Goal: Task Accomplishment & Management: Use online tool/utility

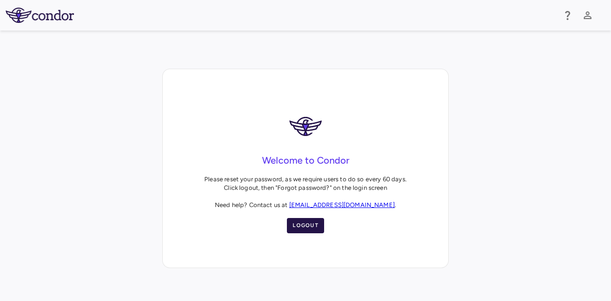
click at [310, 226] on button "Logout" at bounding box center [305, 225] width 37 height 15
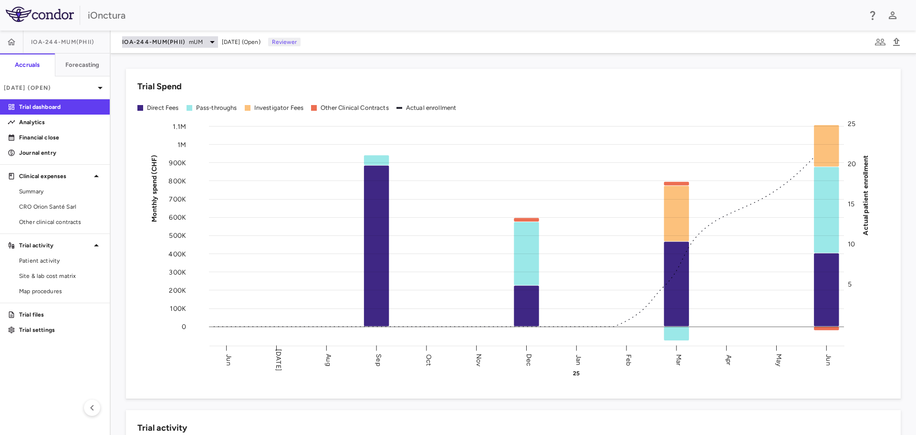
click at [202, 45] on span "mUM" at bounding box center [195, 42] width 13 height 9
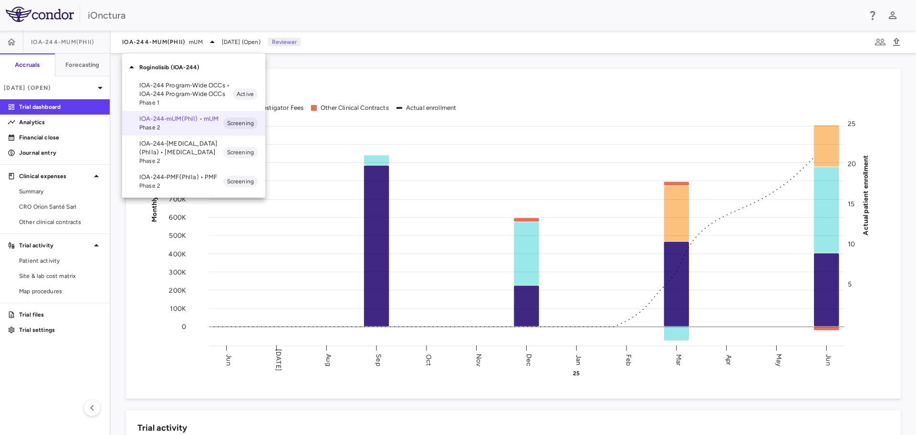
click at [284, 63] on div at bounding box center [458, 217] width 916 height 435
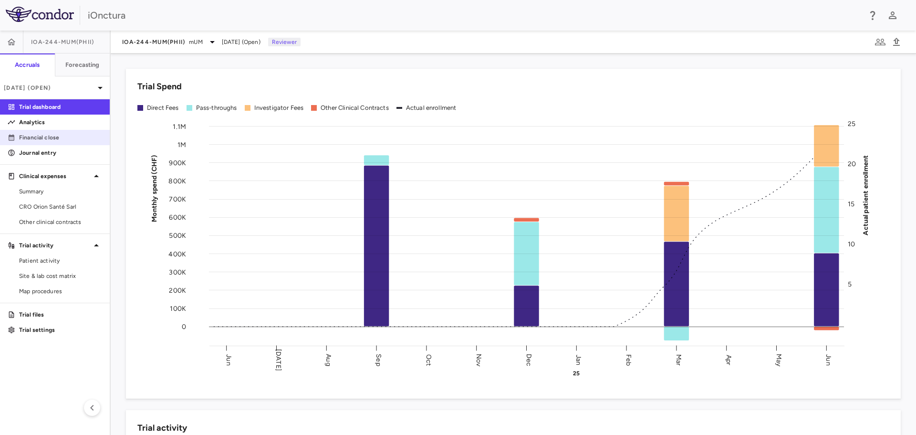
click at [52, 136] on p "Financial close" at bounding box center [60, 137] width 83 height 9
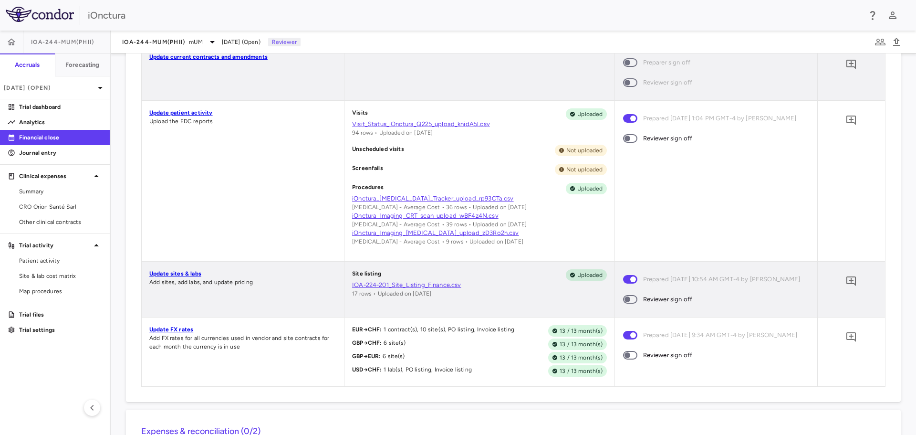
scroll to position [382, 0]
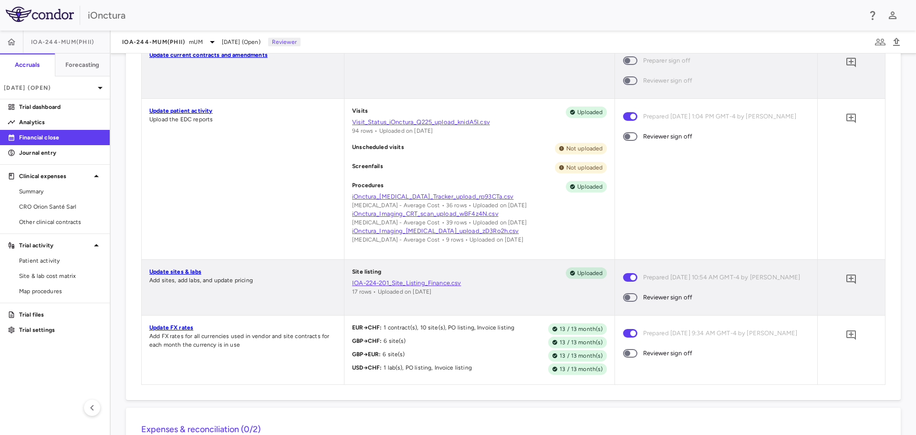
click at [610, 147] on span at bounding box center [631, 136] width 26 height 20
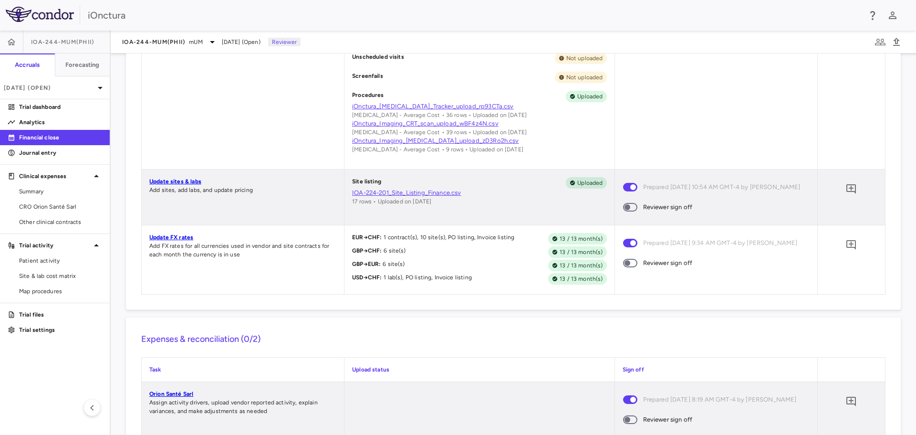
scroll to position [477, 0]
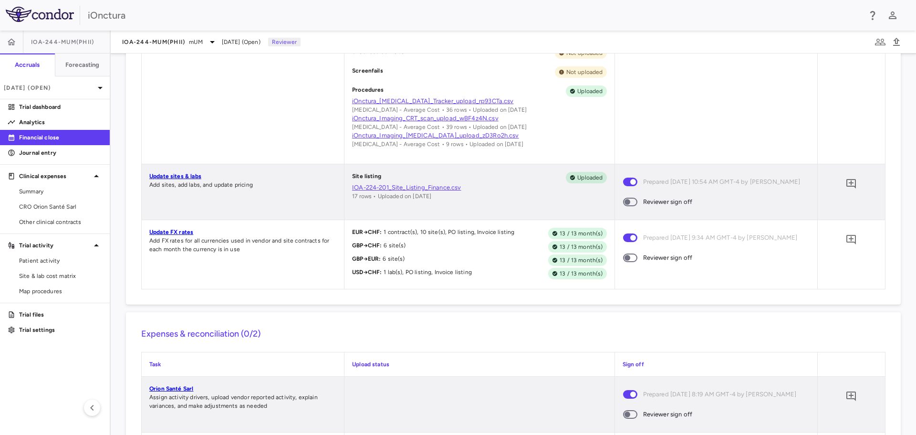
click at [450, 192] on link "IOA-224-201_Site_Listing_Finance.csv" at bounding box center [479, 187] width 254 height 9
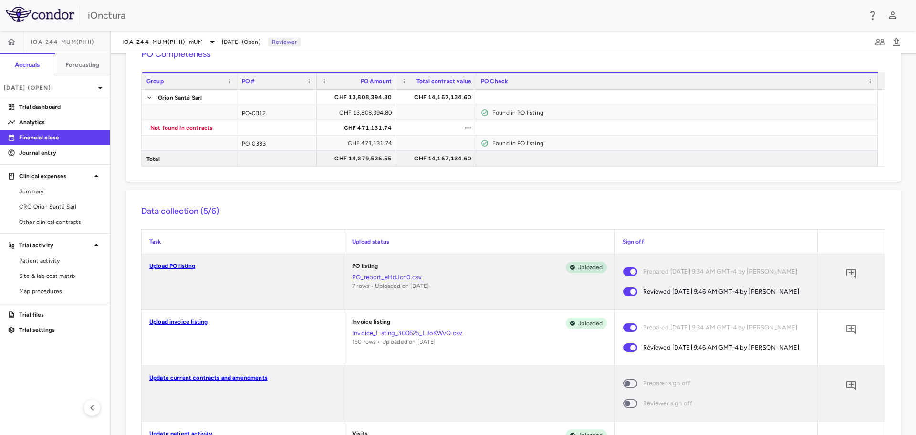
scroll to position [0, 0]
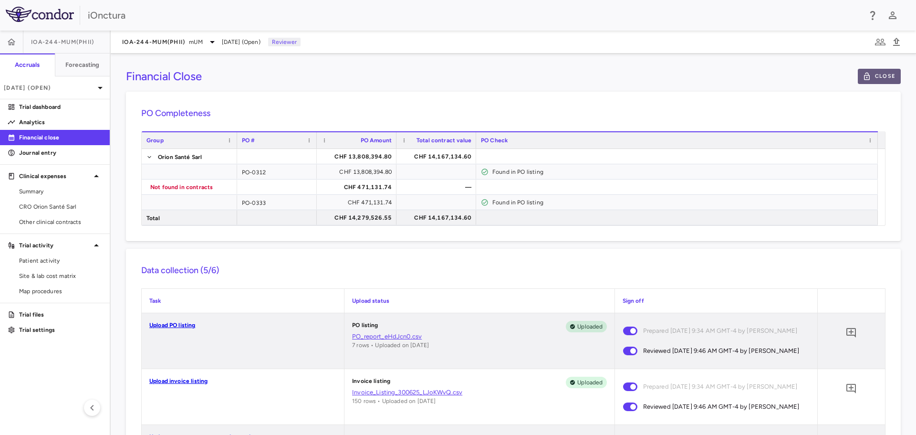
click at [610, 81] on button "Close" at bounding box center [879, 76] width 43 height 15
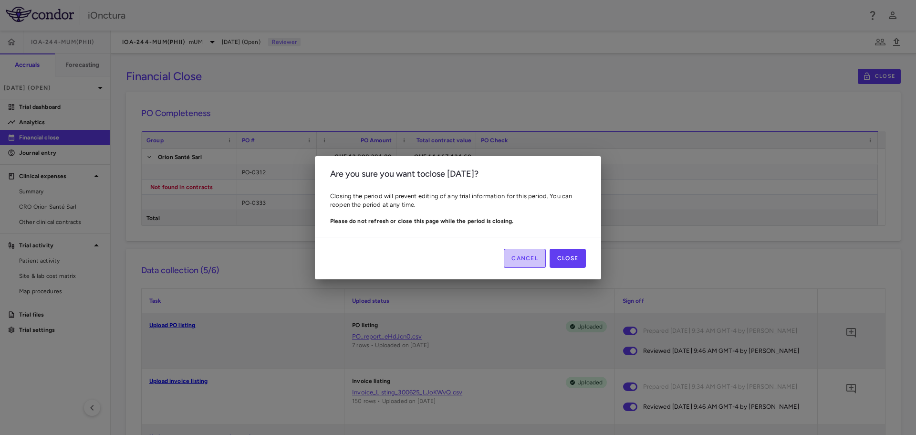
click at [521, 259] on button "Cancel" at bounding box center [525, 258] width 42 height 19
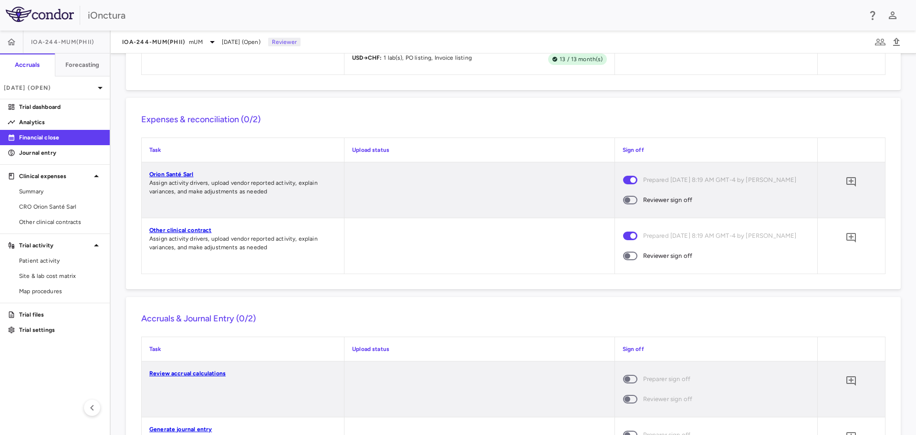
scroll to position [688, 0]
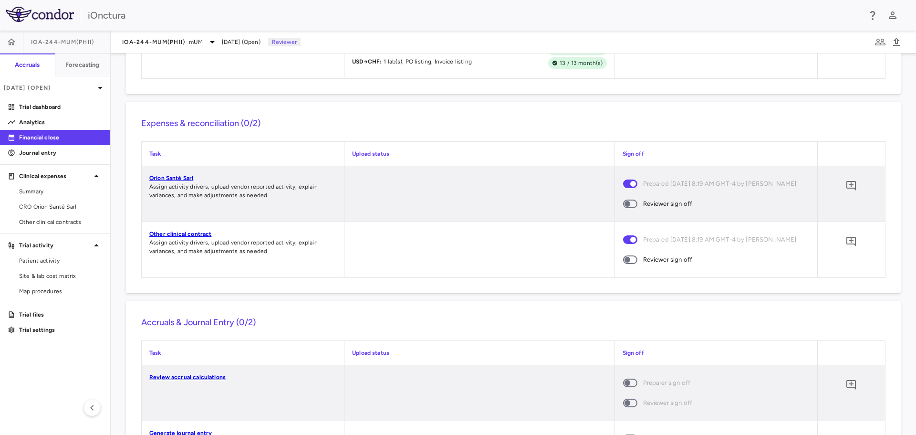
click at [610, 208] on span at bounding box center [630, 203] width 14 height 9
click at [610, 270] on span at bounding box center [631, 260] width 26 height 20
click at [387, 213] on div at bounding box center [480, 193] width 270 height 55
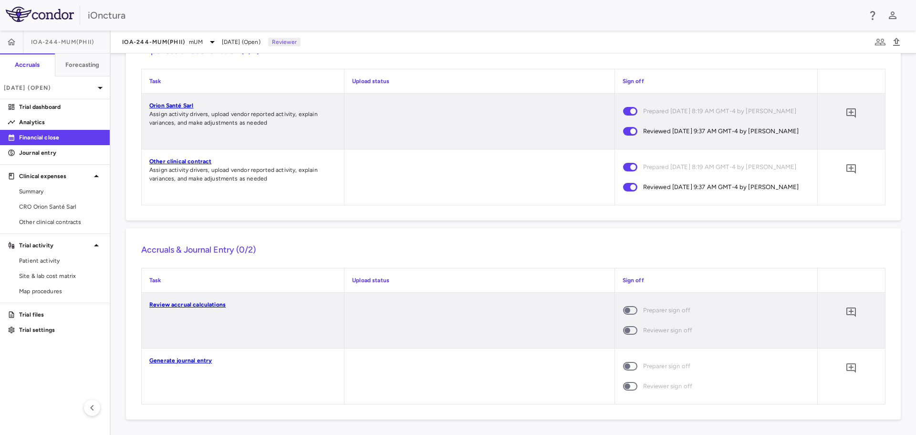
scroll to position [795, 0]
click at [629, 384] on span at bounding box center [631, 386] width 26 height 20
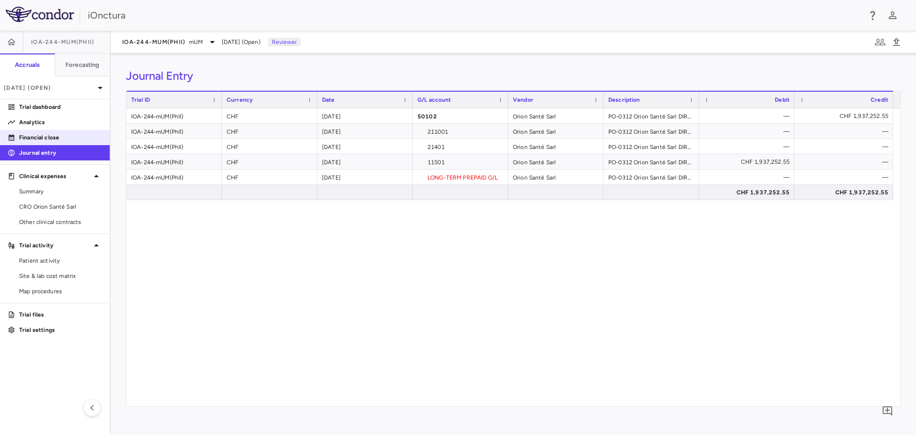
click at [67, 135] on p "Financial close" at bounding box center [60, 137] width 83 height 9
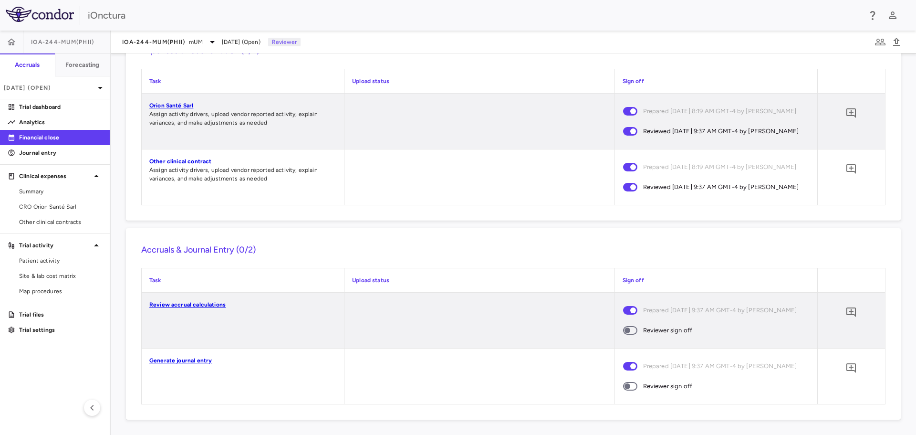
scroll to position [795, 0]
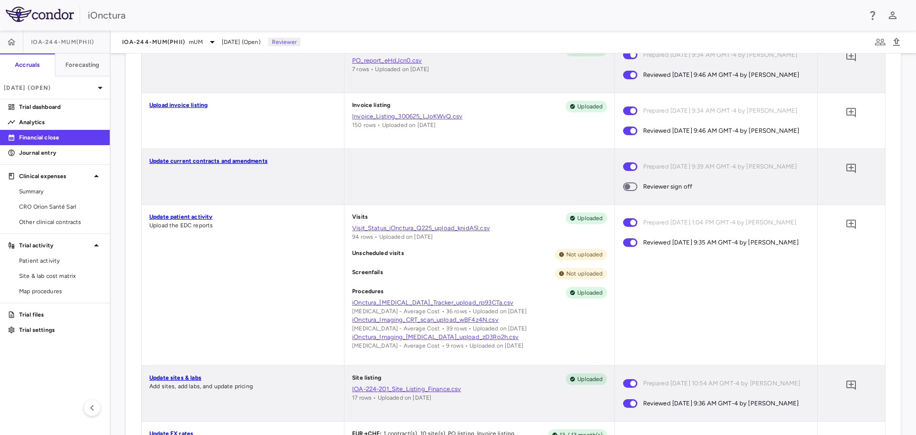
scroll to position [286, 0]
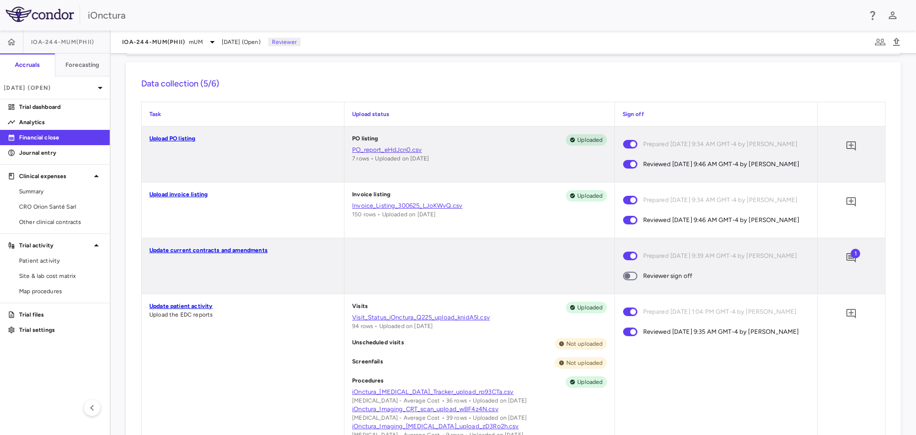
scroll to position [191, 0]
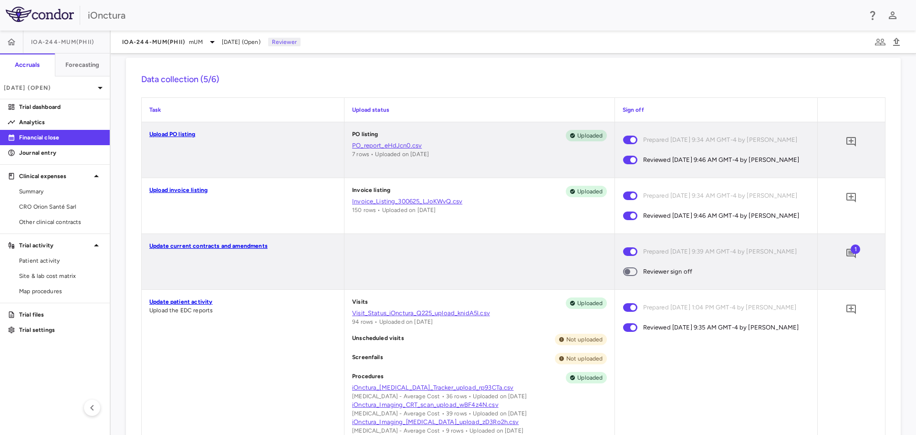
click at [851, 254] on span "1" at bounding box center [856, 249] width 10 height 10
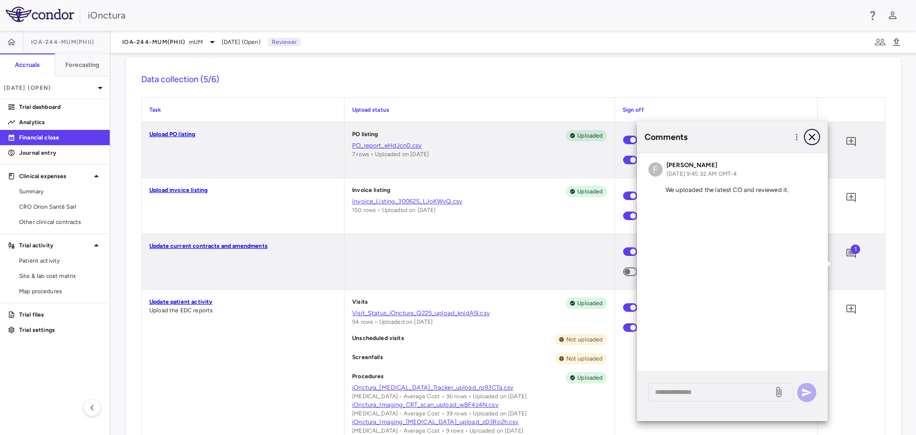
click at [812, 143] on button "button" at bounding box center [812, 137] width 16 height 16
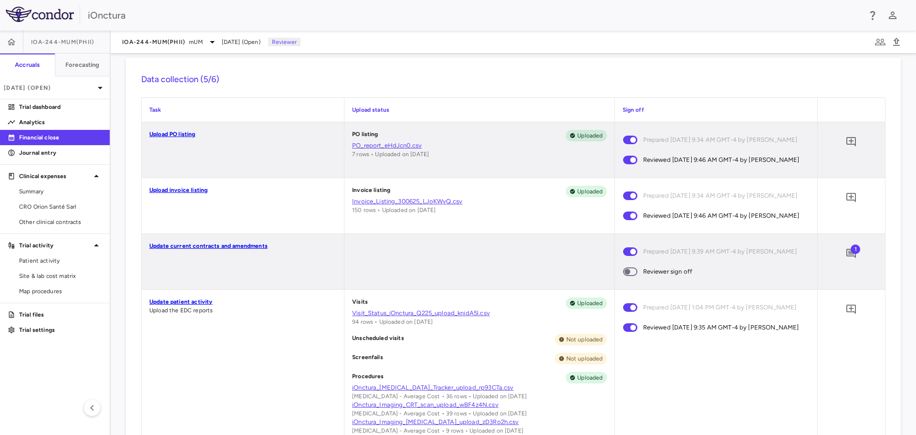
click at [633, 282] on span at bounding box center [631, 272] width 26 height 20
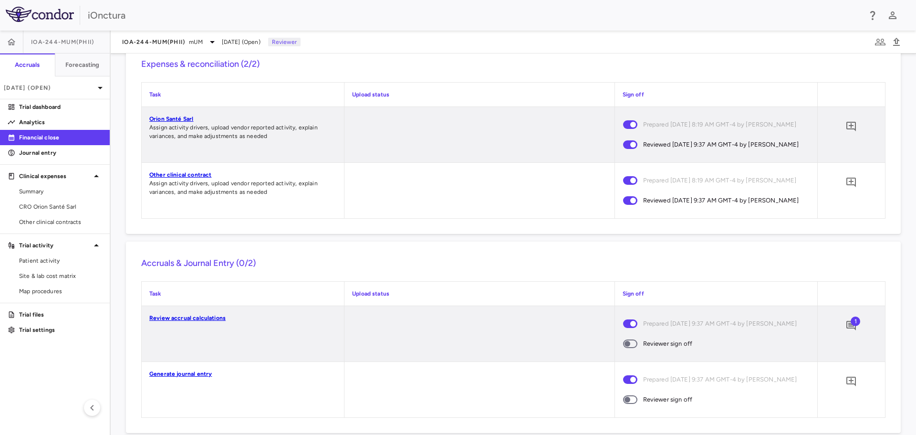
scroll to position [800, 0]
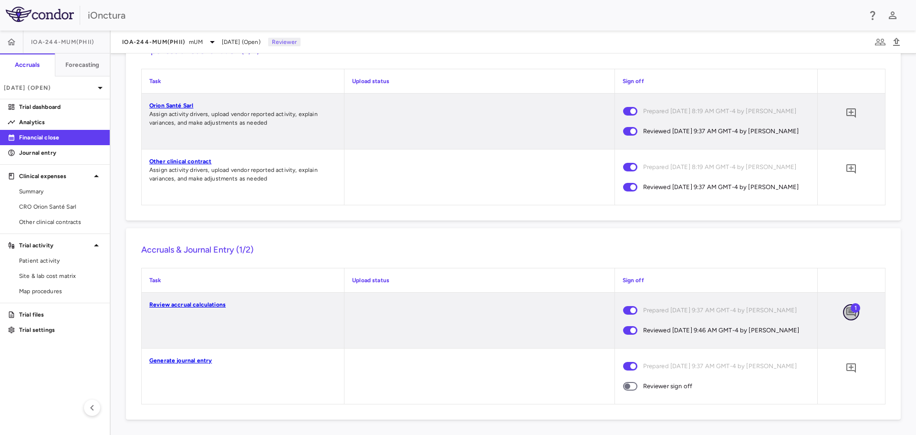
click at [847, 313] on icon "Add comment" at bounding box center [852, 312] width 10 height 10
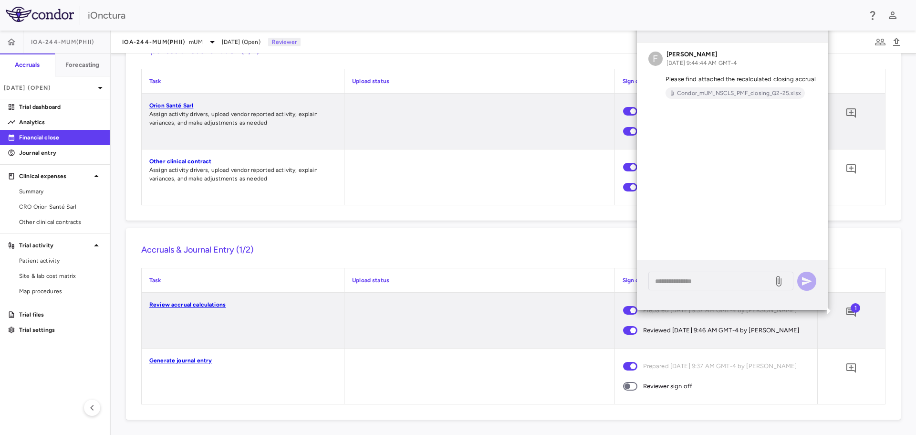
click at [533, 321] on div at bounding box center [480, 320] width 270 height 55
click at [519, 371] on div at bounding box center [480, 375] width 270 height 55
click at [627, 390] on span at bounding box center [630, 386] width 14 height 9
click at [518, 157] on div at bounding box center [480, 176] width 270 height 55
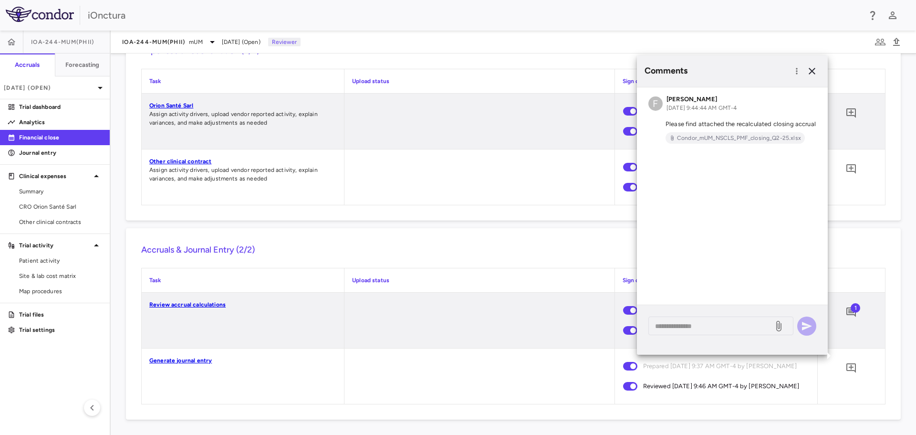
scroll to position [562, 0]
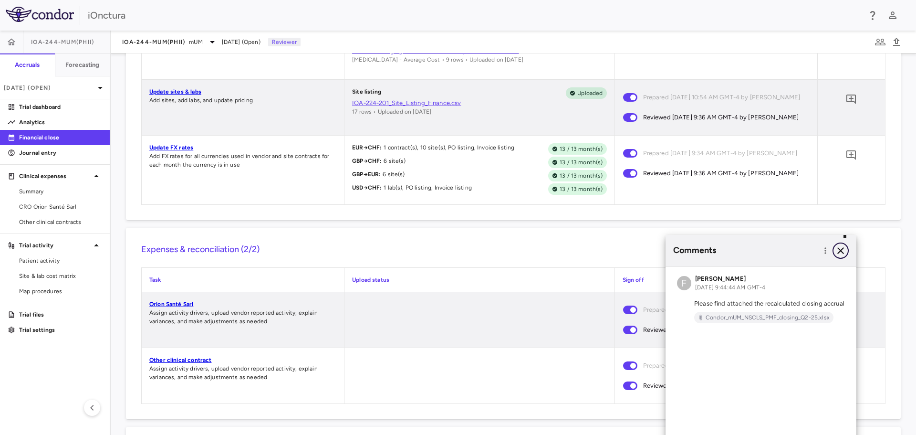
click at [841, 252] on icon "button" at bounding box center [840, 250] width 11 height 11
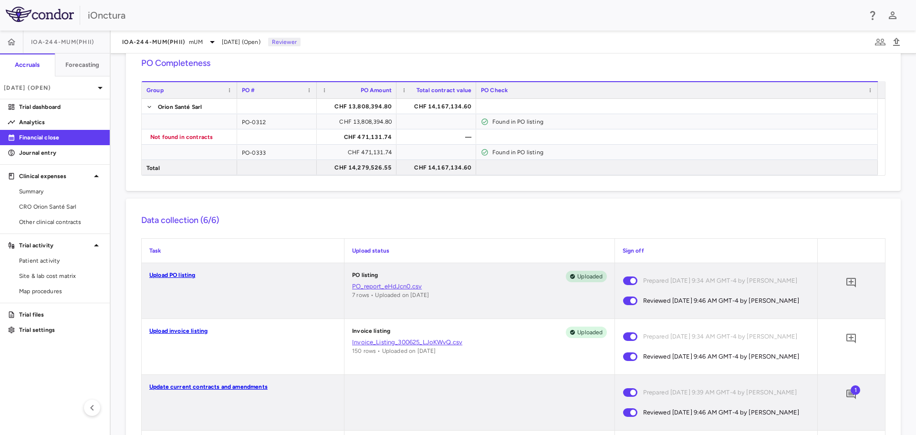
scroll to position [0, 0]
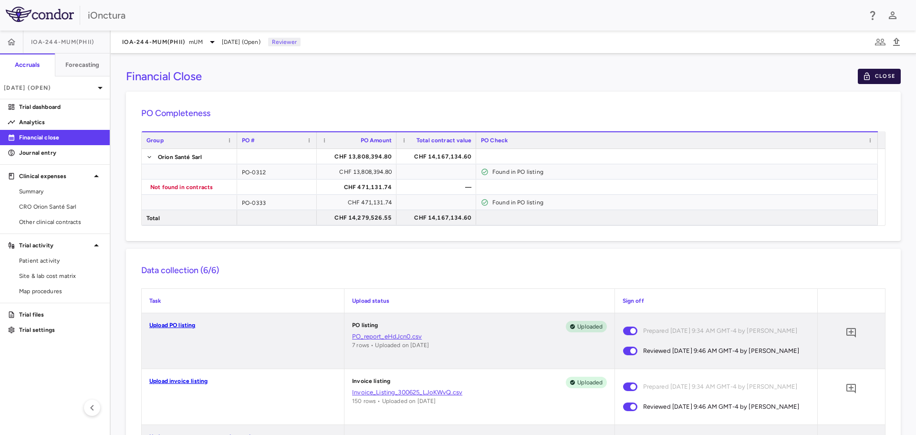
click at [865, 78] on button "Close" at bounding box center [879, 76] width 43 height 15
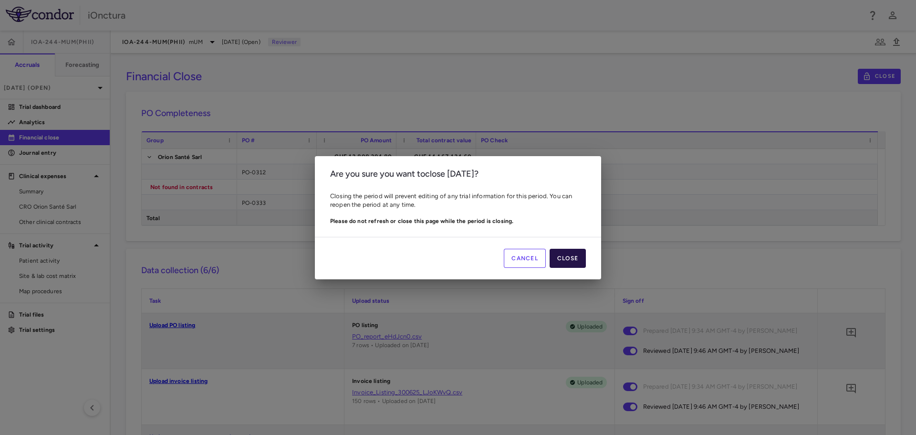
click at [565, 255] on button "Close" at bounding box center [568, 258] width 36 height 19
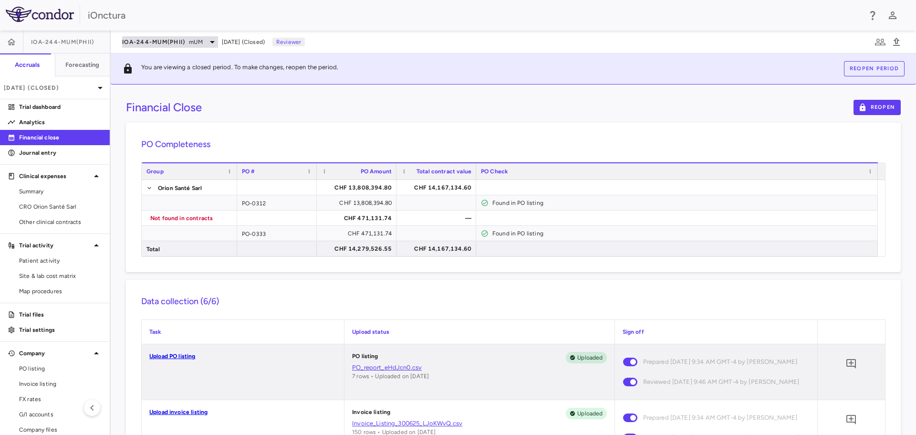
click at [208, 45] on icon at bounding box center [212, 41] width 11 height 11
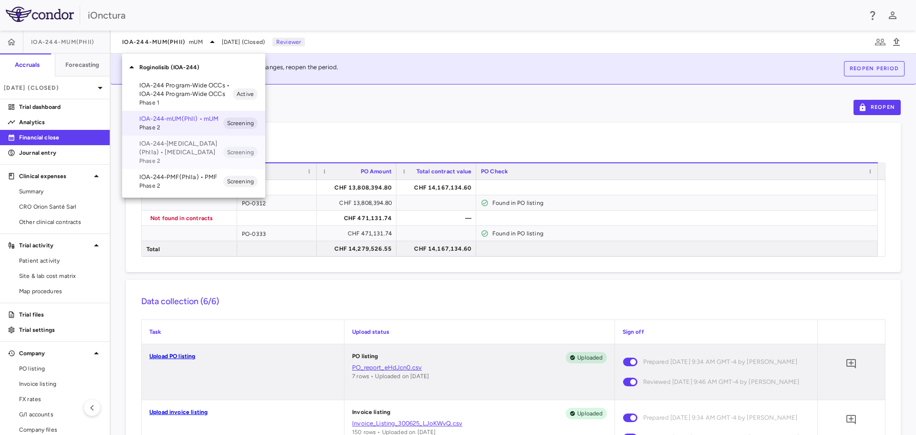
click at [180, 157] on span "Phase 2" at bounding box center [181, 161] width 84 height 9
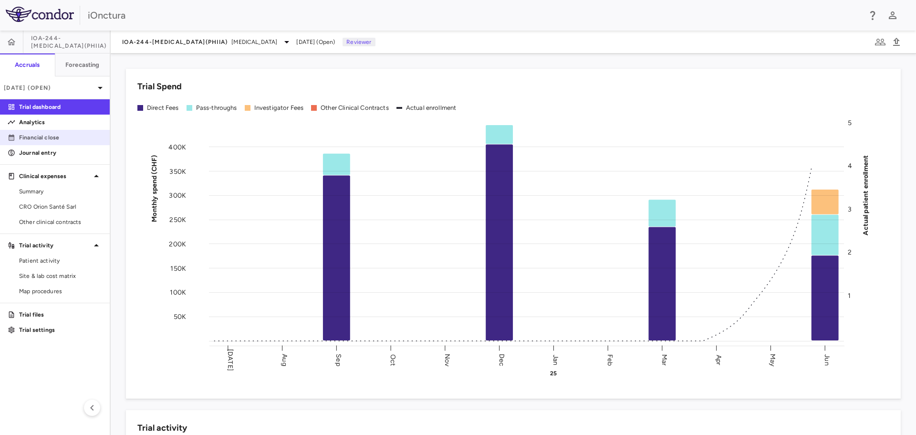
click at [24, 134] on p "Financial close" at bounding box center [60, 137] width 83 height 9
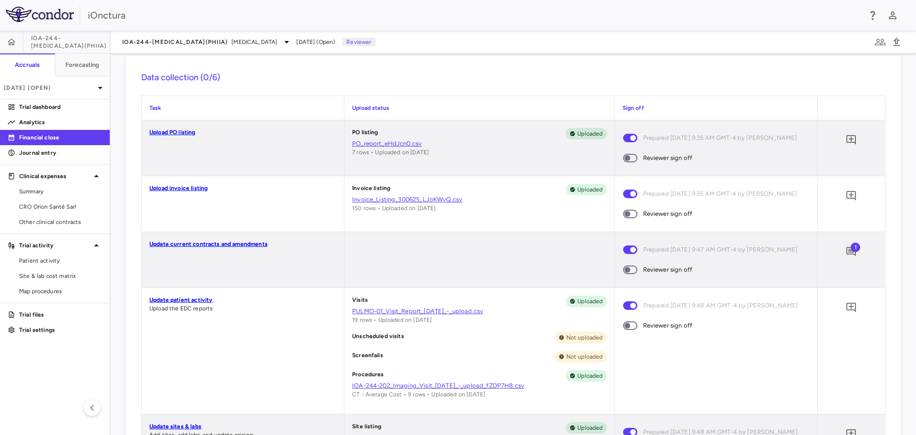
scroll to position [191, 0]
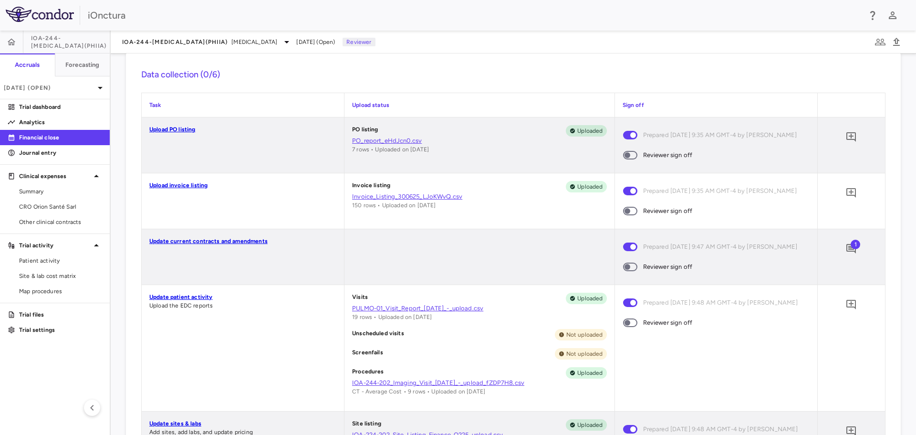
click at [403, 195] on link "Invoice_Listing_300625_LJoKWvQ.csv" at bounding box center [479, 196] width 254 height 9
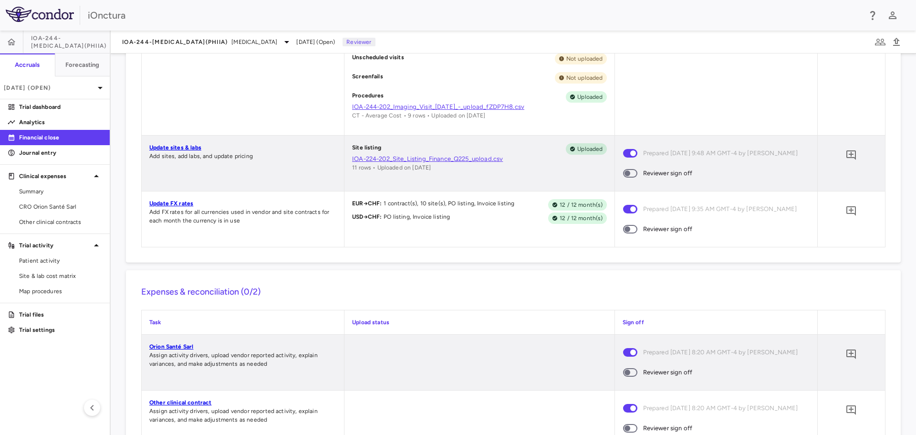
scroll to position [498, 0]
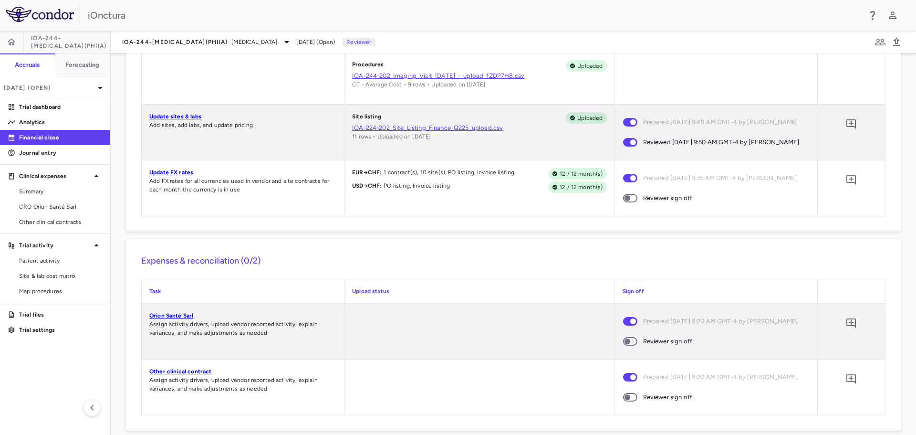
click at [632, 202] on span at bounding box center [630, 198] width 14 height 9
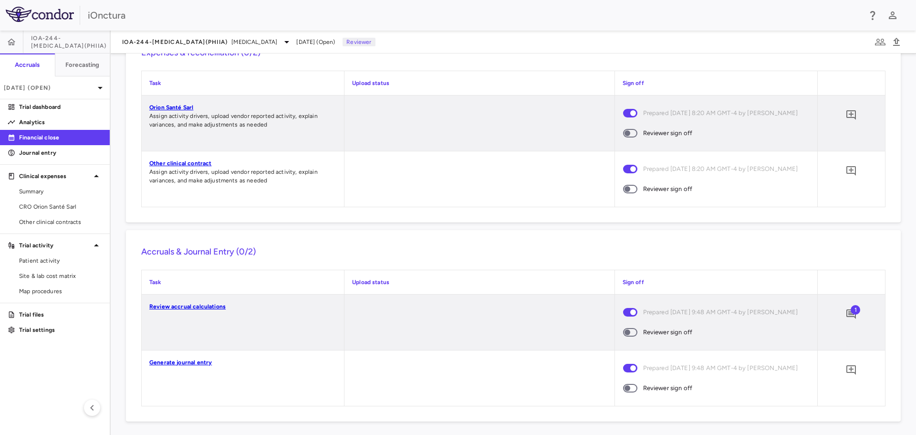
scroll to position [736, 0]
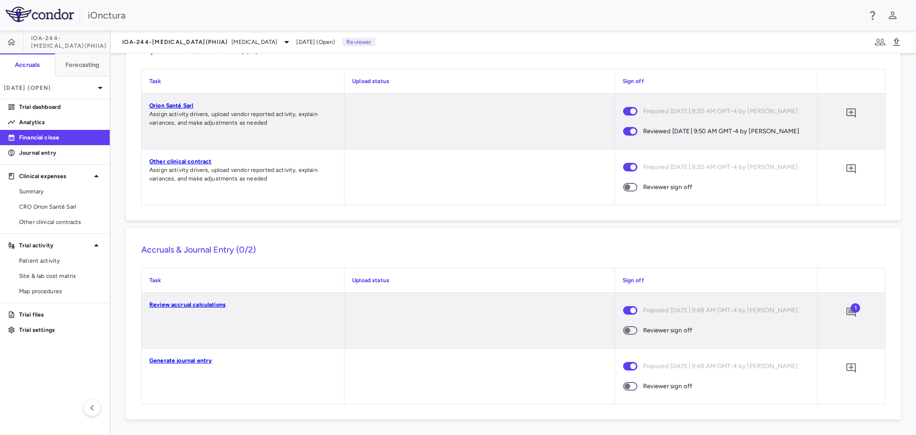
click at [631, 191] on span at bounding box center [630, 187] width 14 height 9
click at [634, 324] on span at bounding box center [631, 330] width 26 height 20
click at [630, 396] on span at bounding box center [631, 386] width 26 height 20
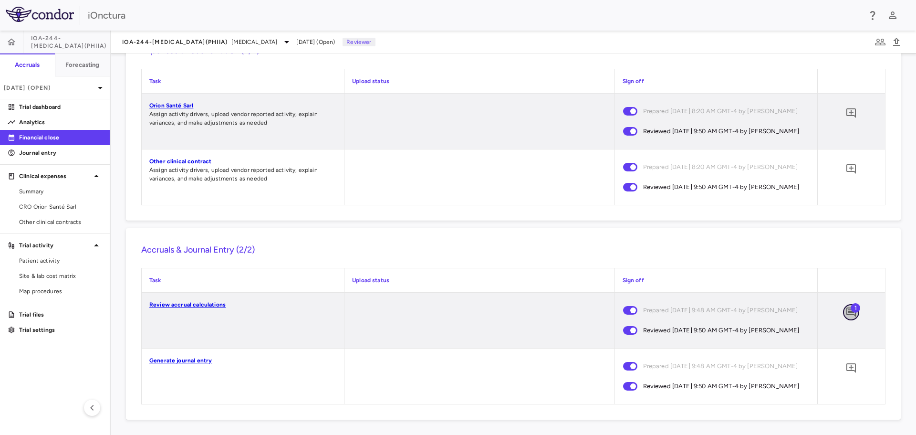
click at [847, 307] on icon "Add comment" at bounding box center [852, 312] width 10 height 10
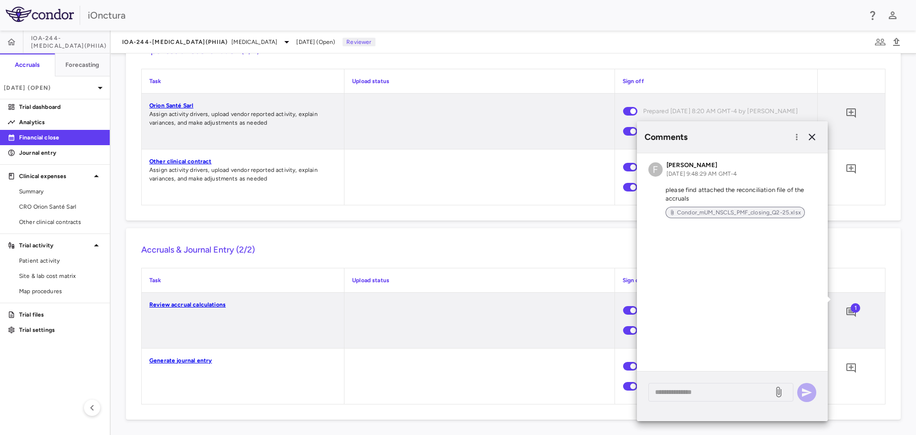
click at [735, 213] on span "Condor_mUM_NSCLS_PMF_closing_Q2-25.xlsx" at bounding box center [739, 212] width 132 height 9
drag, startPoint x: 809, startPoint y: 136, endPoint x: 719, endPoint y: 199, distance: 109.6
click at [809, 136] on icon "button" at bounding box center [811, 136] width 11 height 11
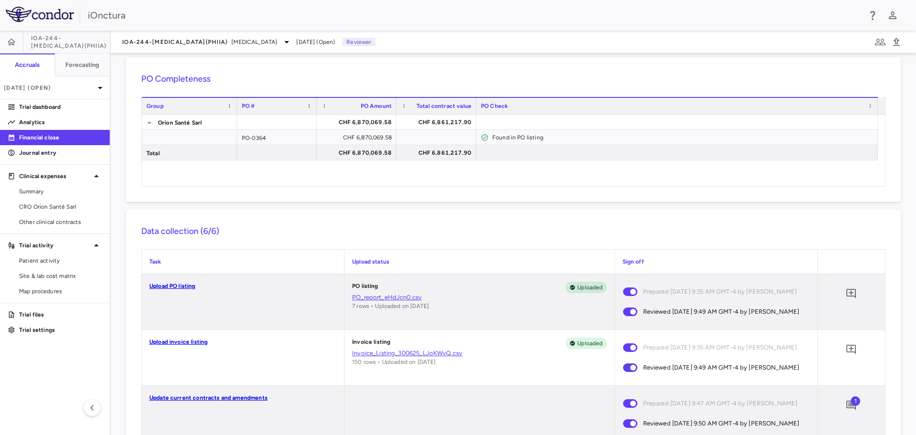
scroll to position [0, 0]
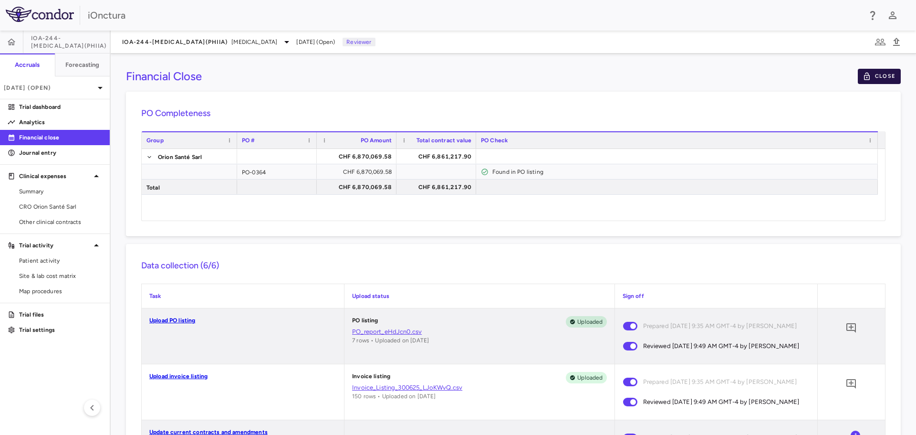
click at [878, 73] on button "Close" at bounding box center [879, 76] width 43 height 15
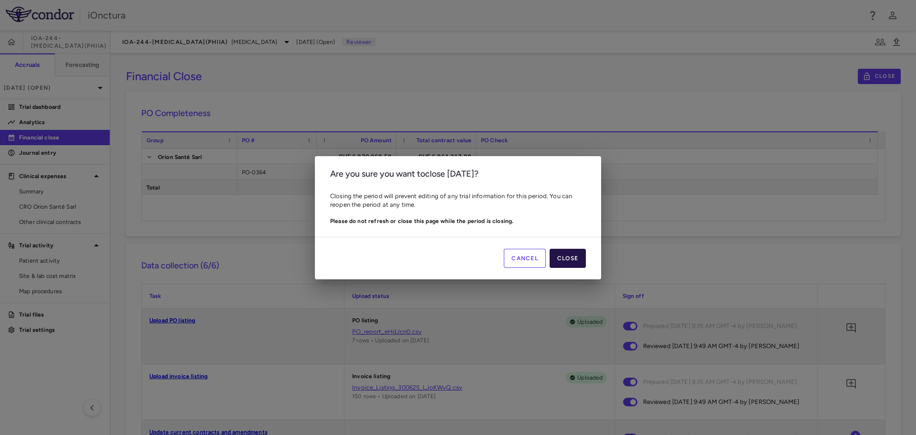
click at [576, 260] on button "Close" at bounding box center [568, 258] width 36 height 19
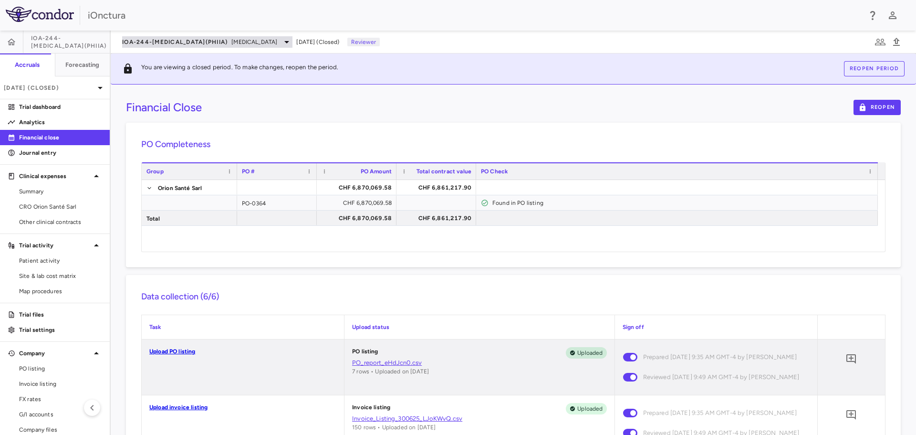
click at [214, 47] on div "IOA-244-[MEDICAL_DATA](PhIIa) [MEDICAL_DATA]" at bounding box center [207, 41] width 170 height 11
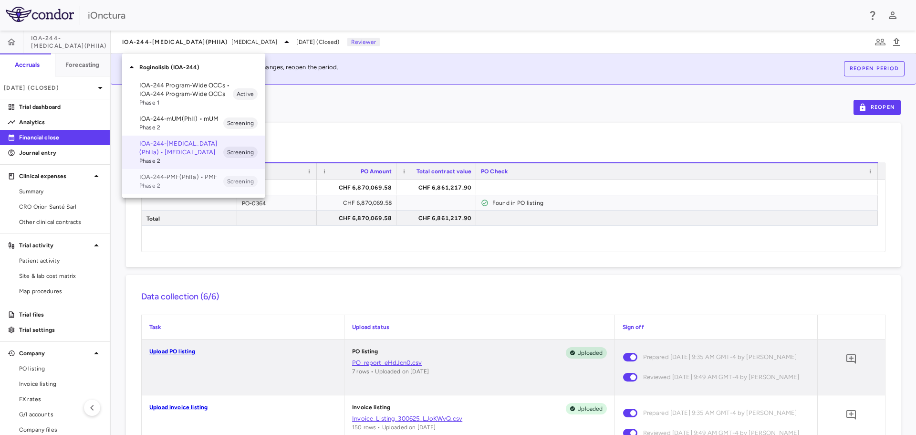
click at [197, 179] on p "IOA-244-PMF(PhIIa) • PMF" at bounding box center [181, 177] width 84 height 9
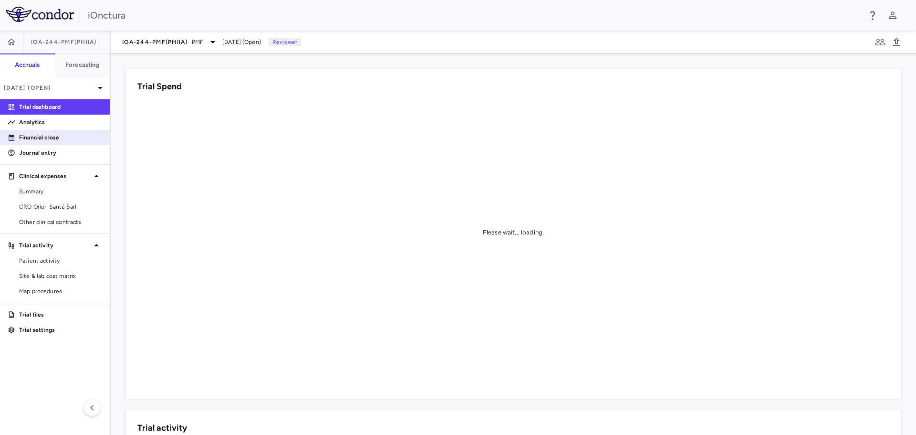
click at [74, 140] on p "Financial close" at bounding box center [60, 137] width 83 height 9
